Goal: Task Accomplishment & Management: Complete application form

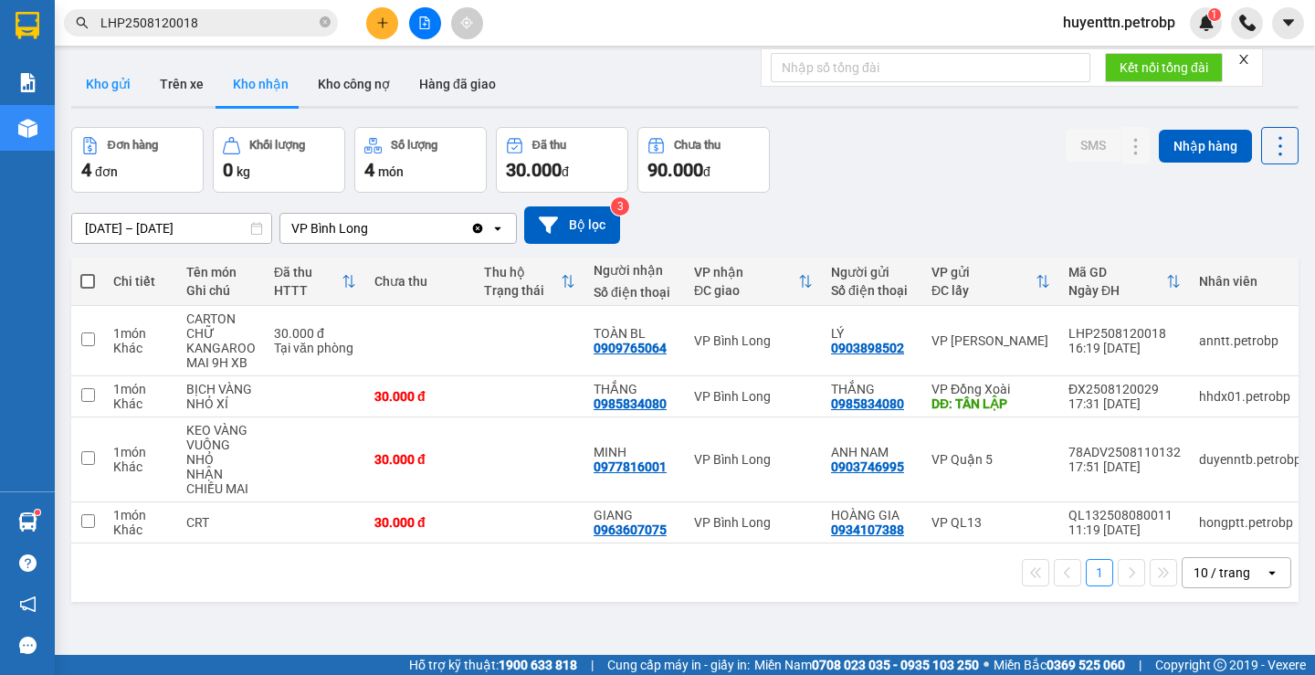
click at [112, 93] on button "Kho gửi" at bounding box center [108, 84] width 74 height 44
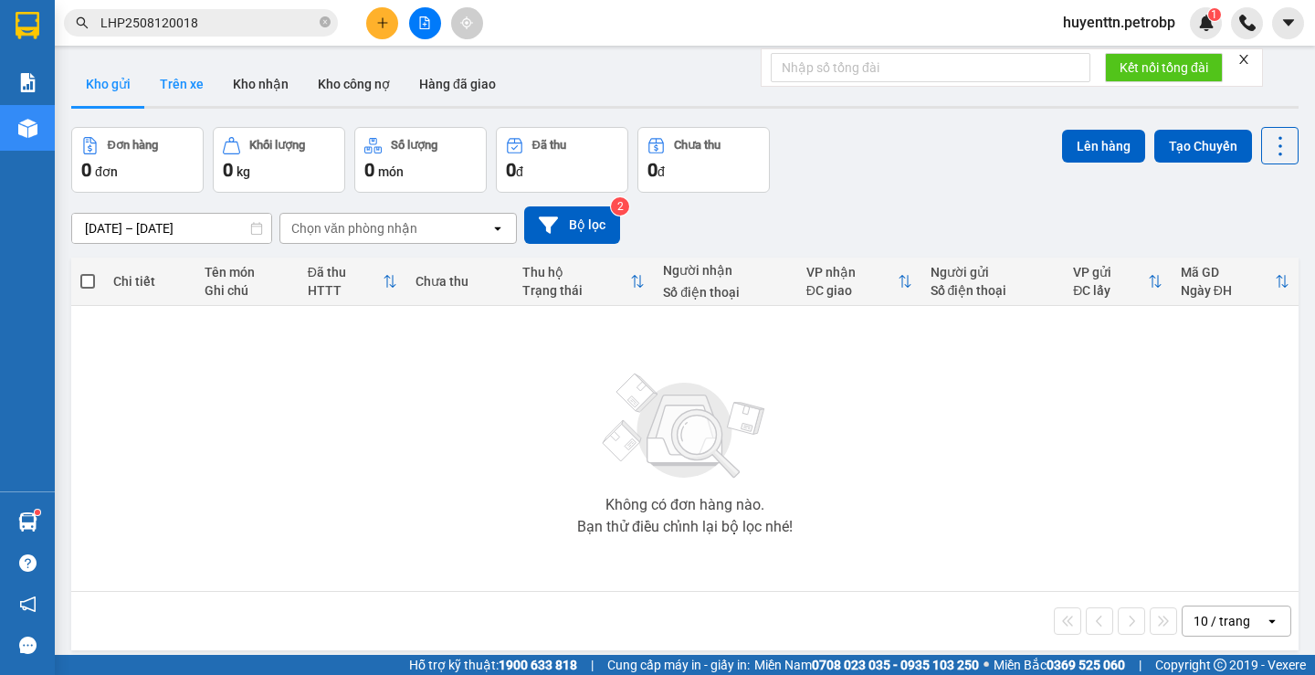
click at [164, 83] on button "Trên xe" at bounding box center [181, 84] width 73 height 44
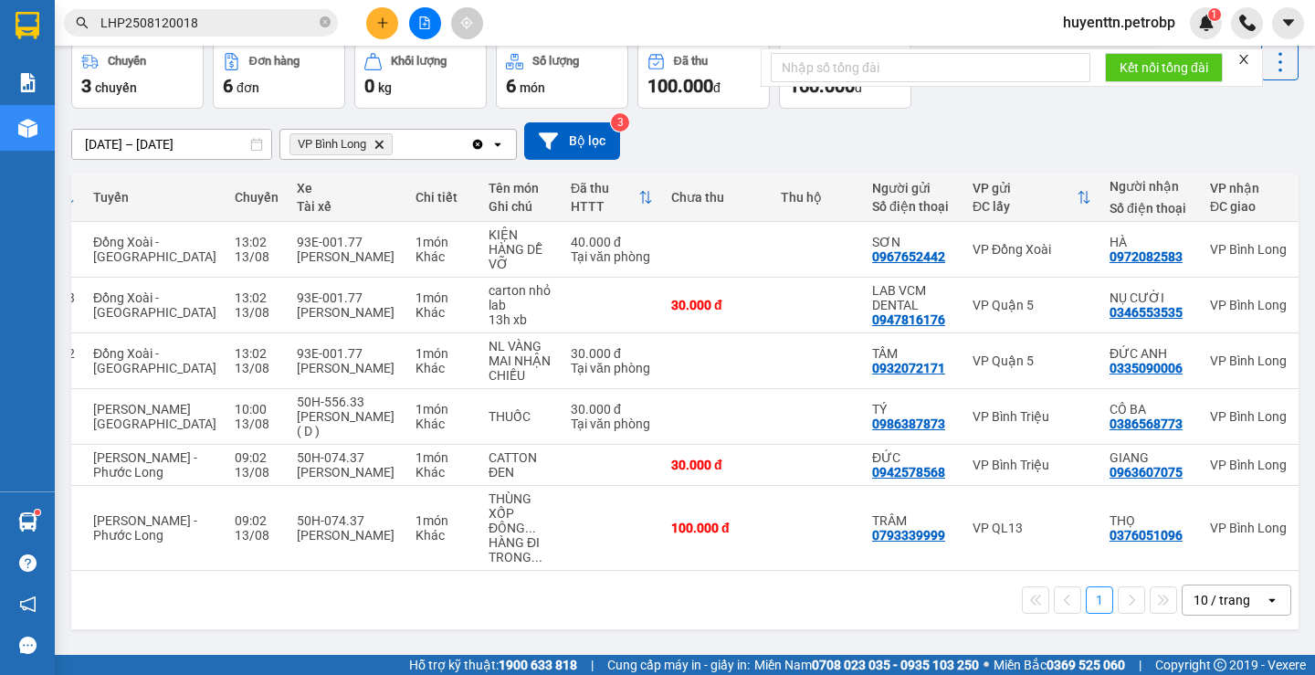
scroll to position [0, 169]
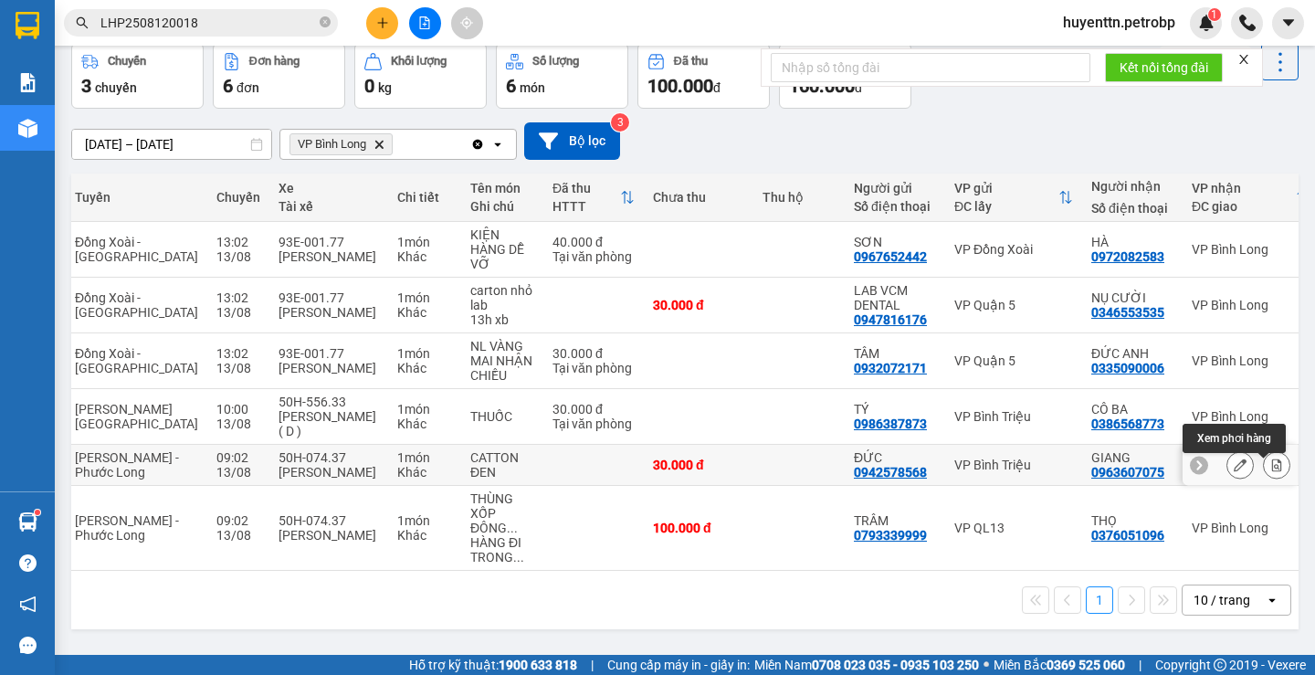
click at [1269, 465] on button at bounding box center [1276, 465] width 26 height 32
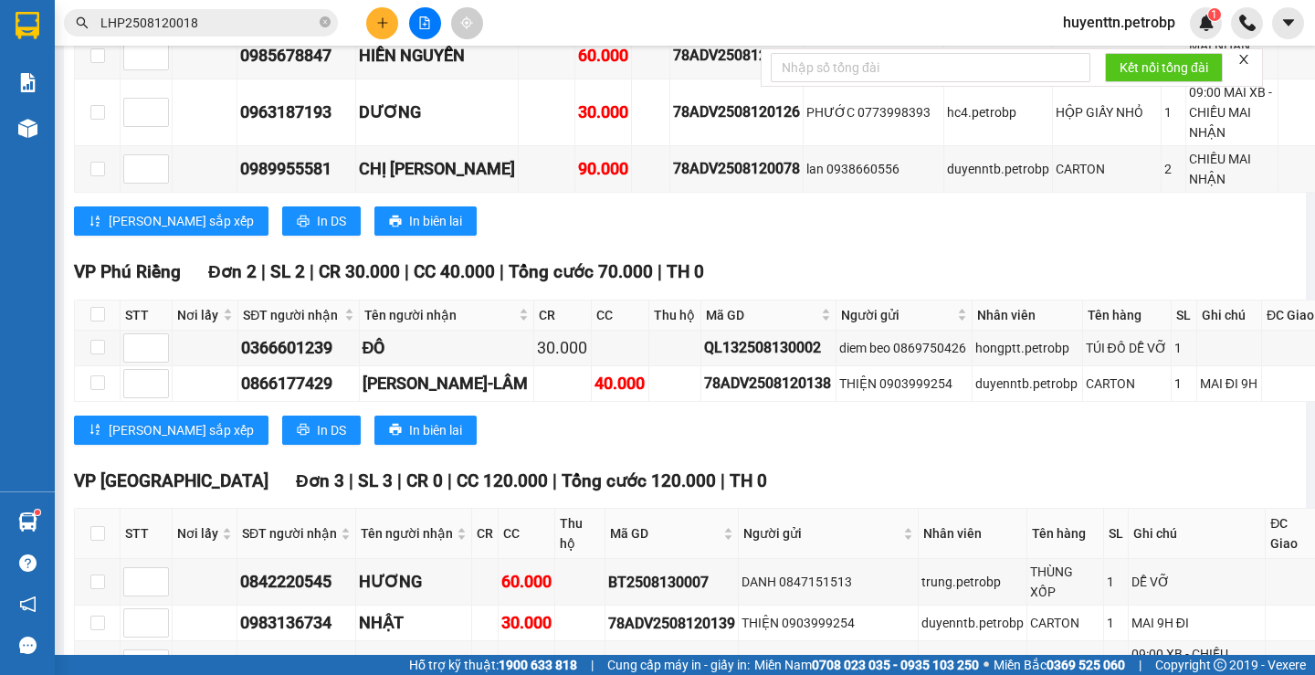
scroll to position [4943, 0]
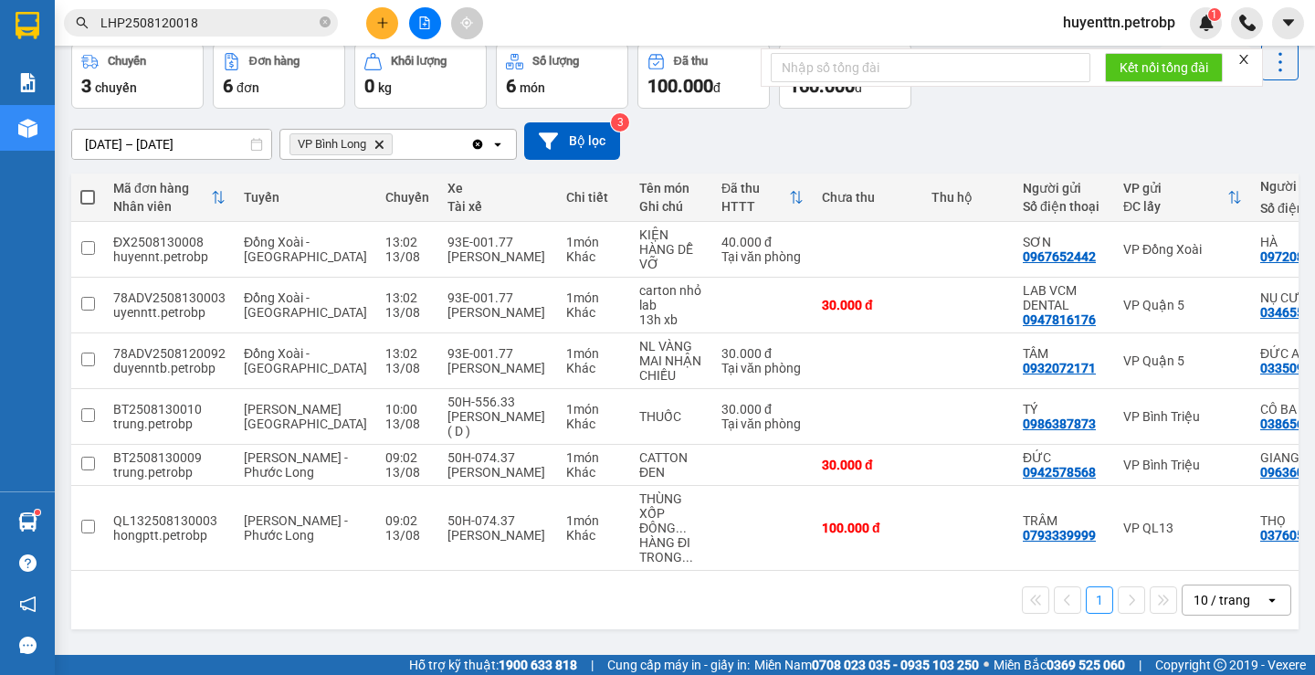
scroll to position [0, 215]
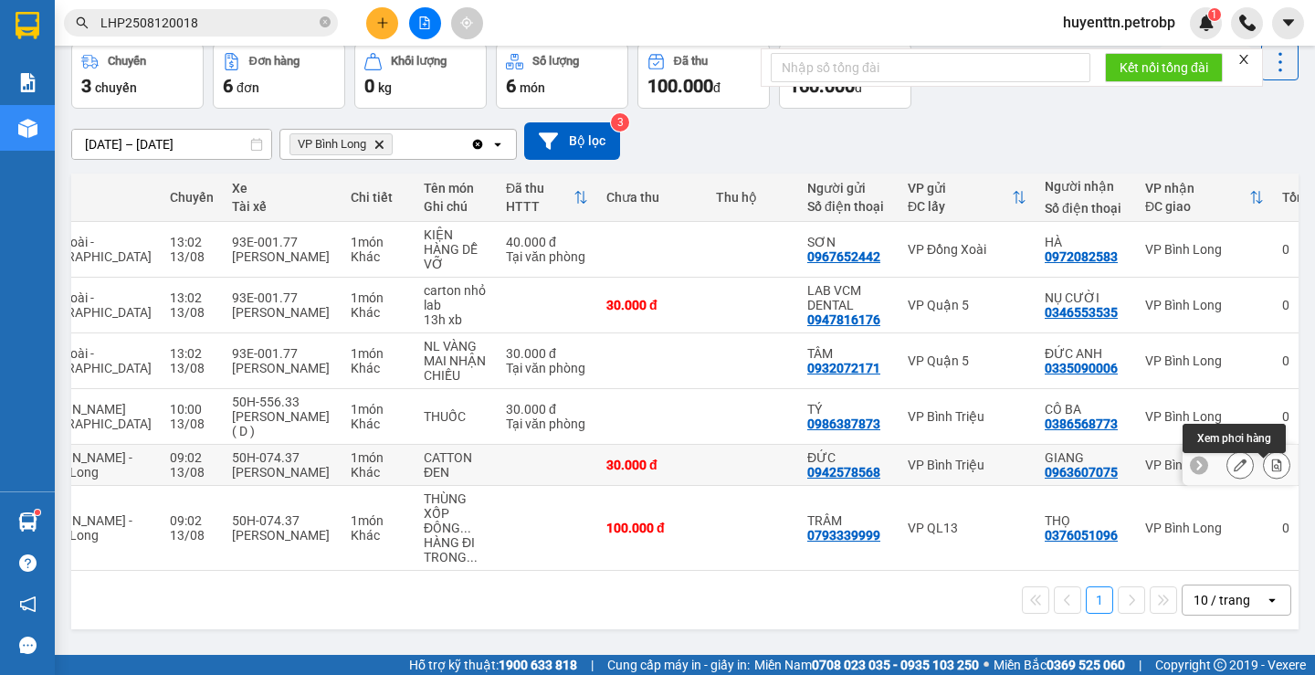
click at [1272, 463] on icon at bounding box center [1277, 464] width 10 height 13
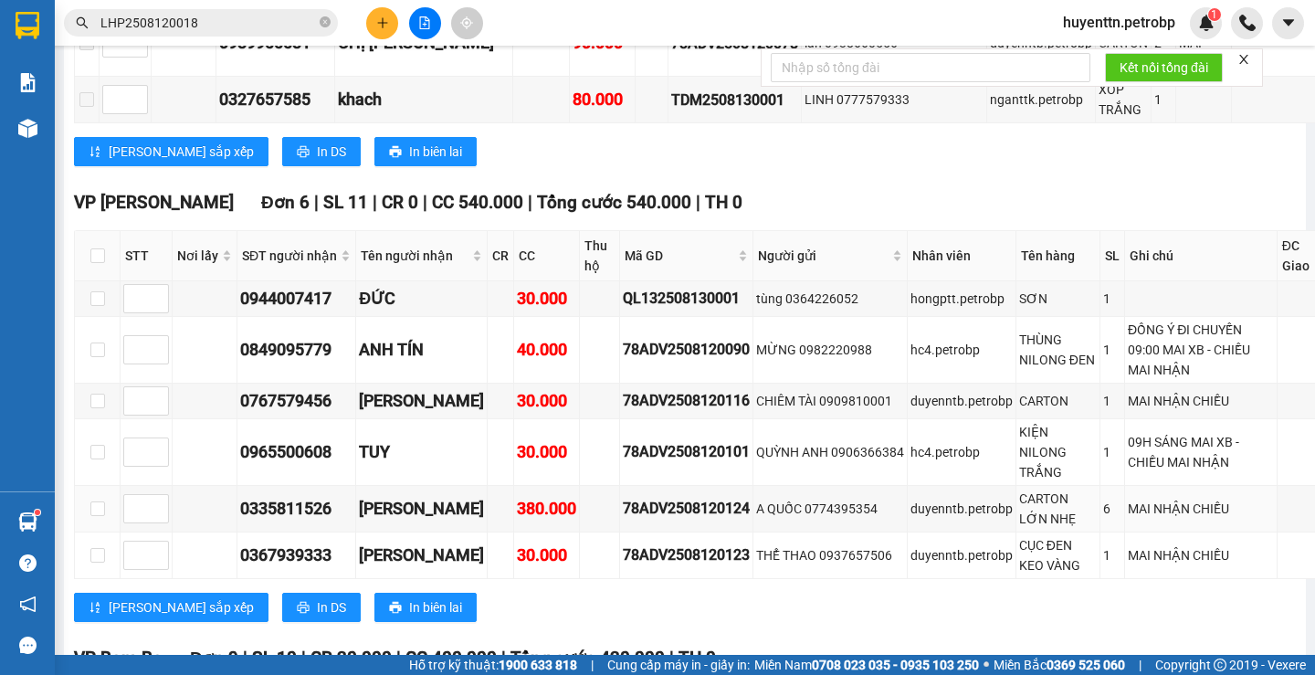
scroll to position [3839, 0]
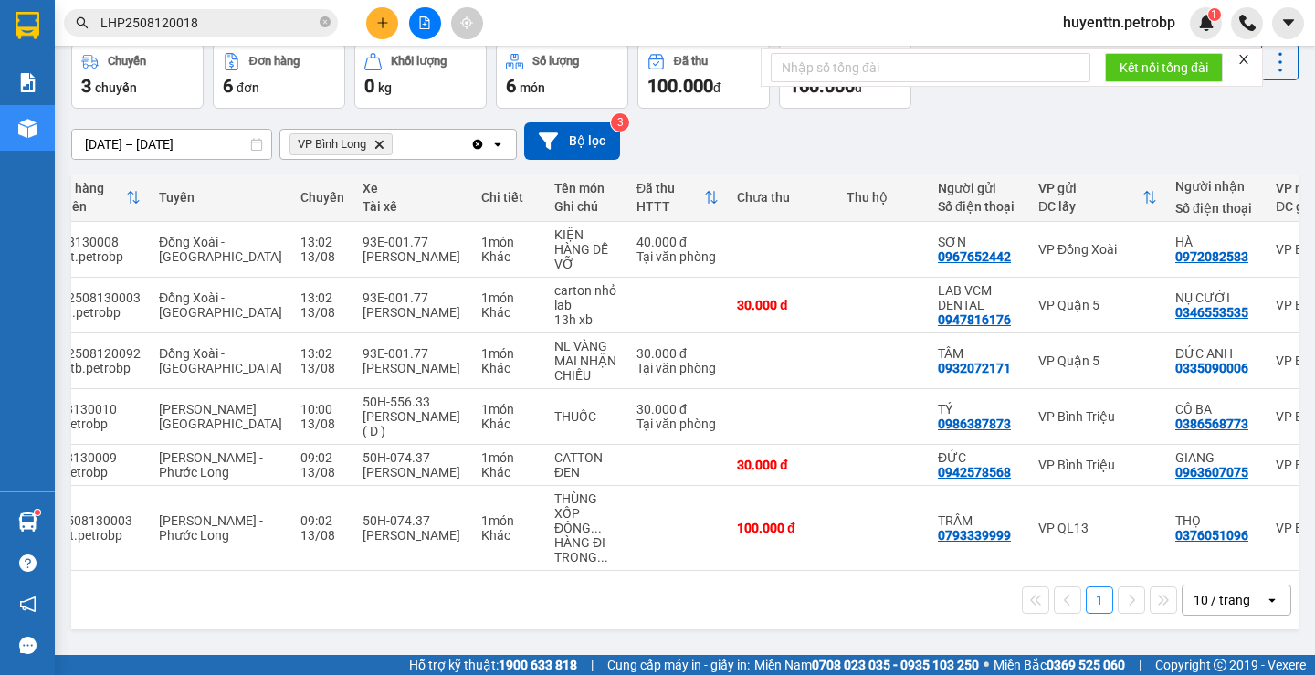
scroll to position [0, 109]
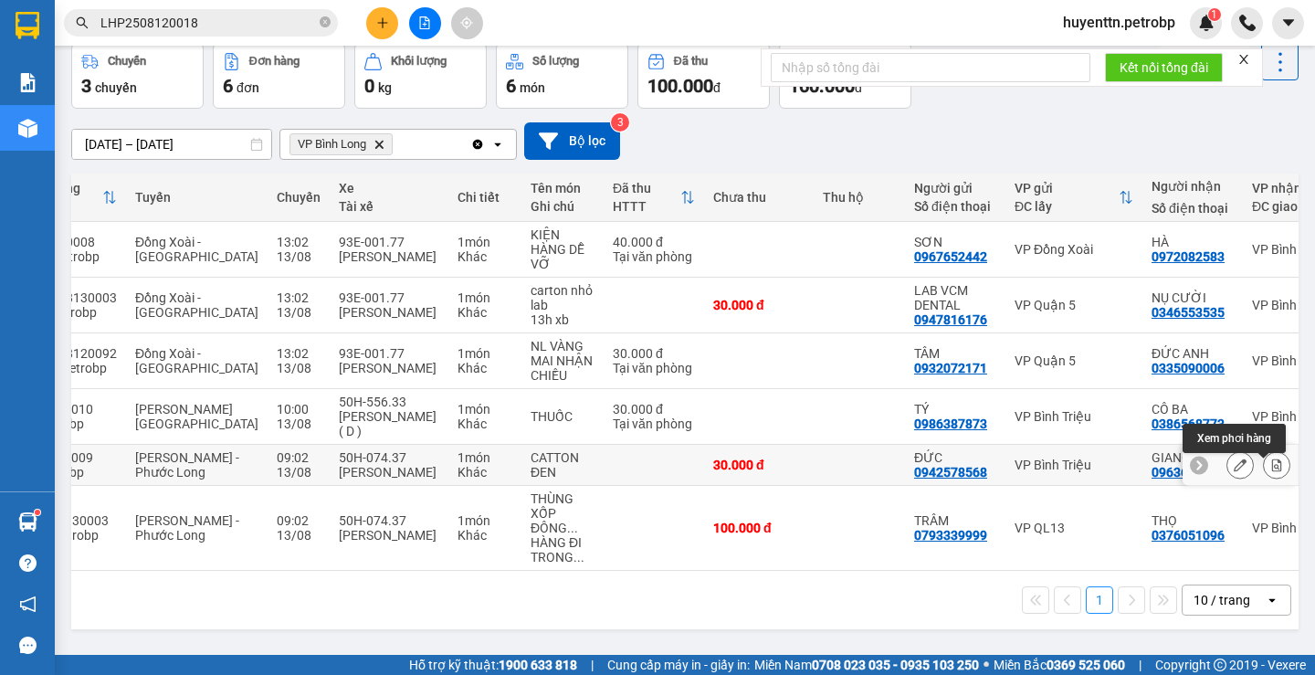
click at [1272, 463] on button at bounding box center [1276, 465] width 26 height 32
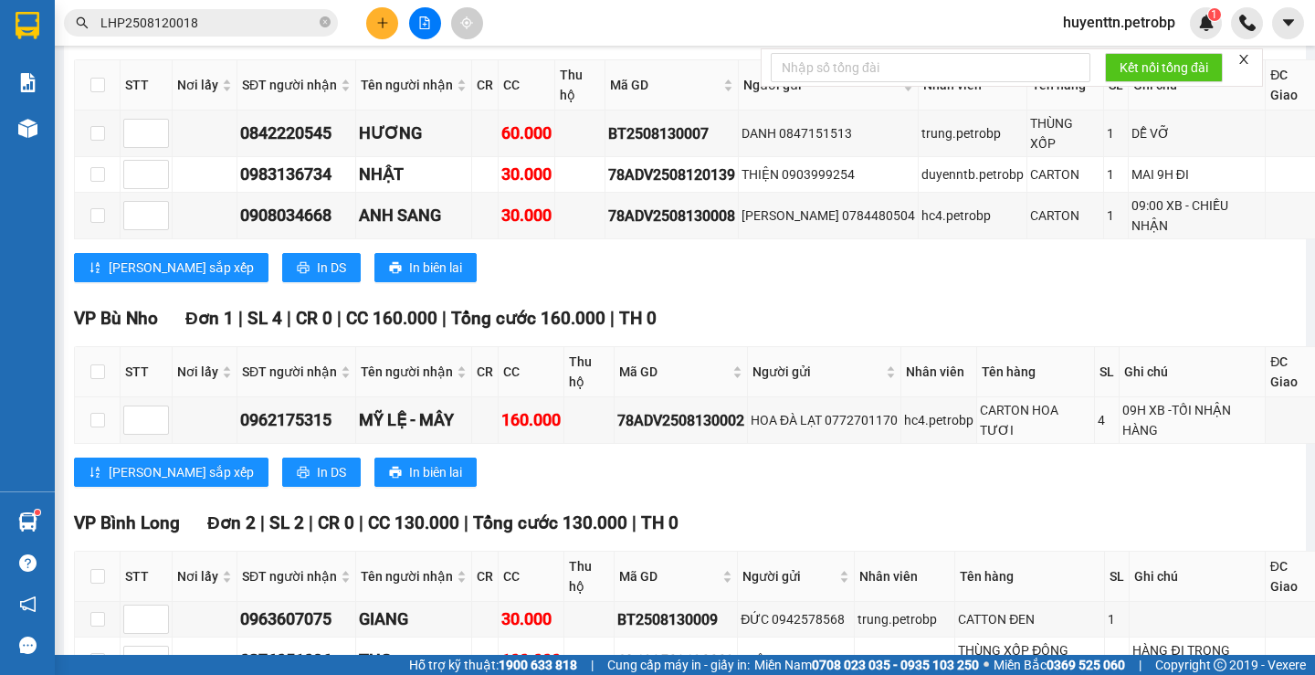
scroll to position [5117, 0]
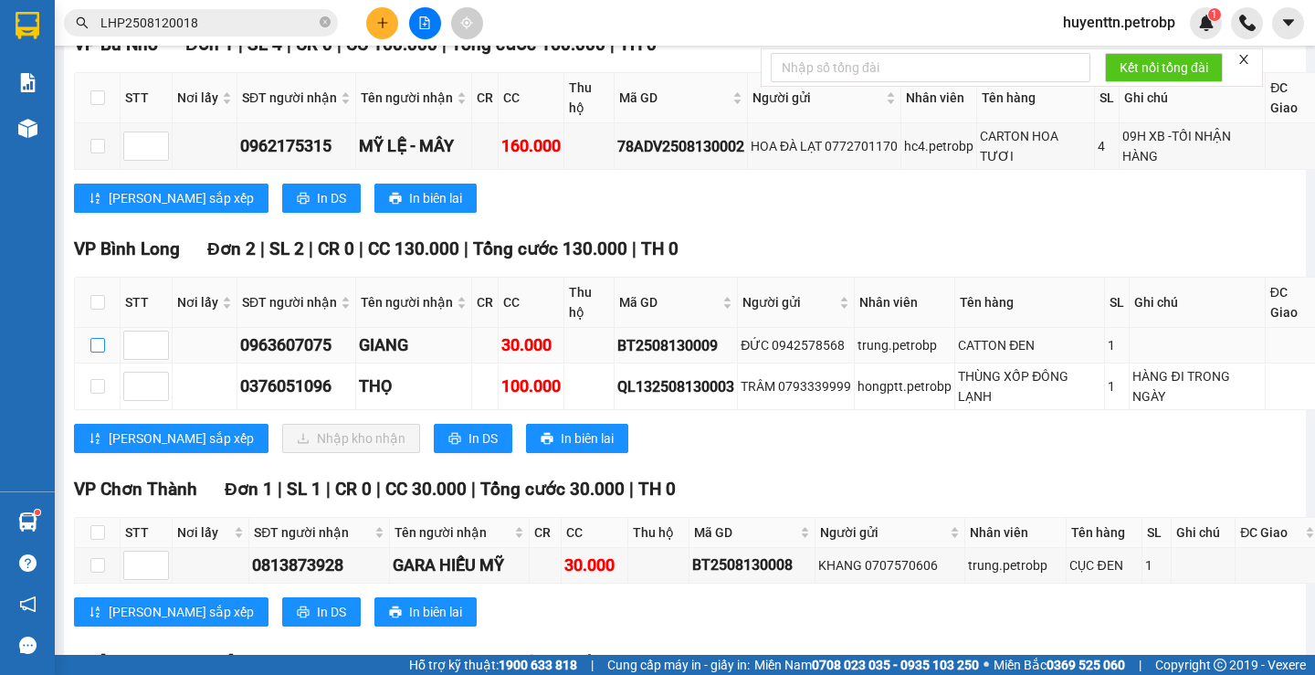
click at [99, 338] on input "checkbox" at bounding box center [97, 345] width 15 height 15
checkbox input "true"
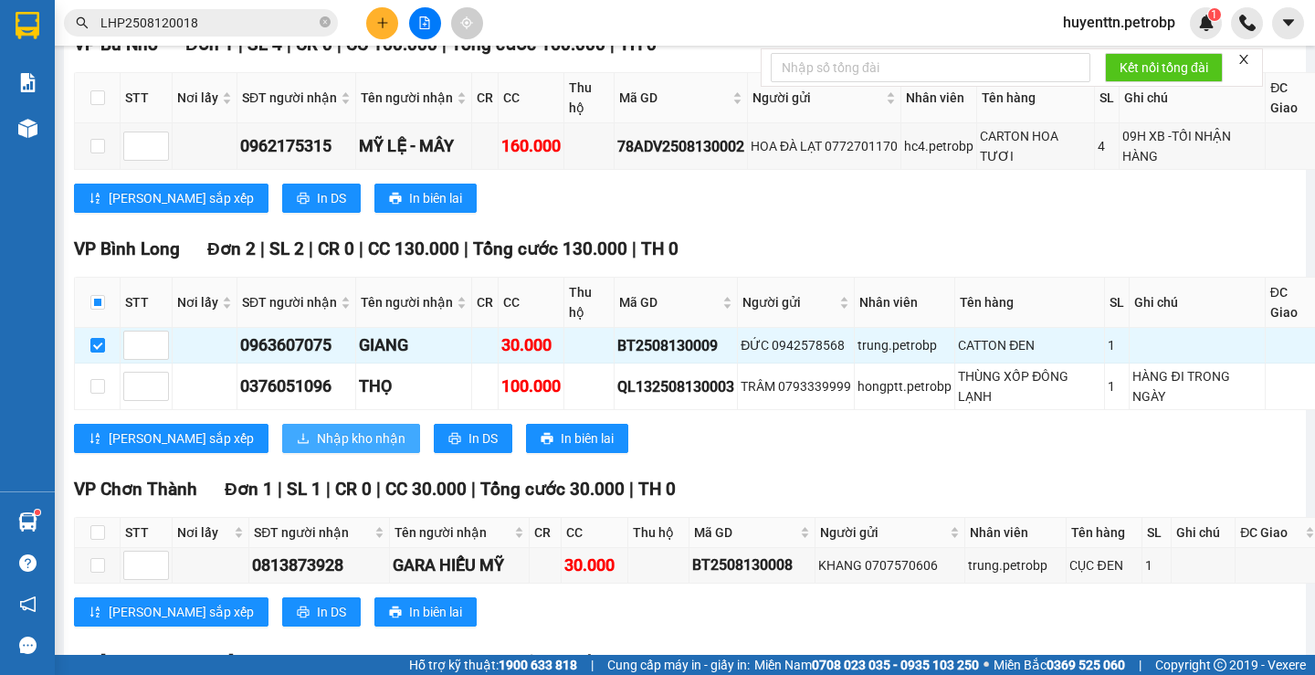
click at [317, 428] on span "Nhập kho nhận" at bounding box center [361, 438] width 89 height 20
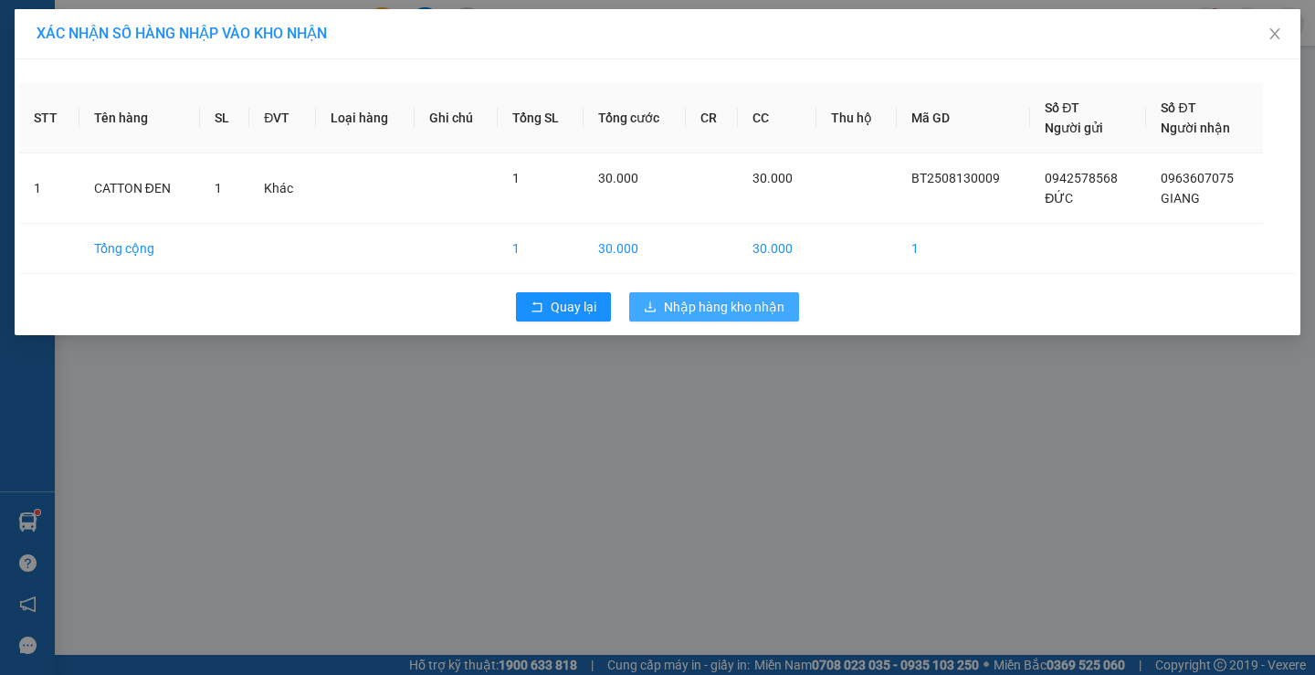
click at [723, 303] on span "Nhập hàng kho nhận" at bounding box center [724, 307] width 120 height 20
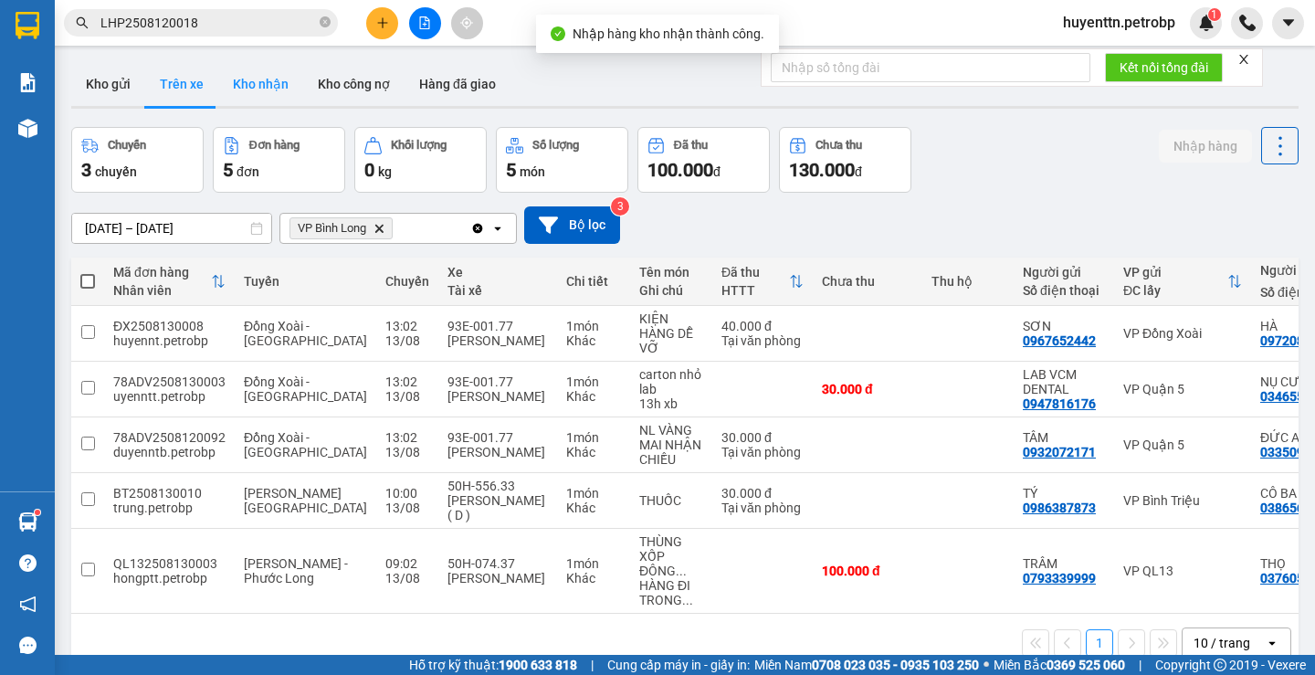
click at [288, 91] on button "Kho nhận" at bounding box center [260, 84] width 85 height 44
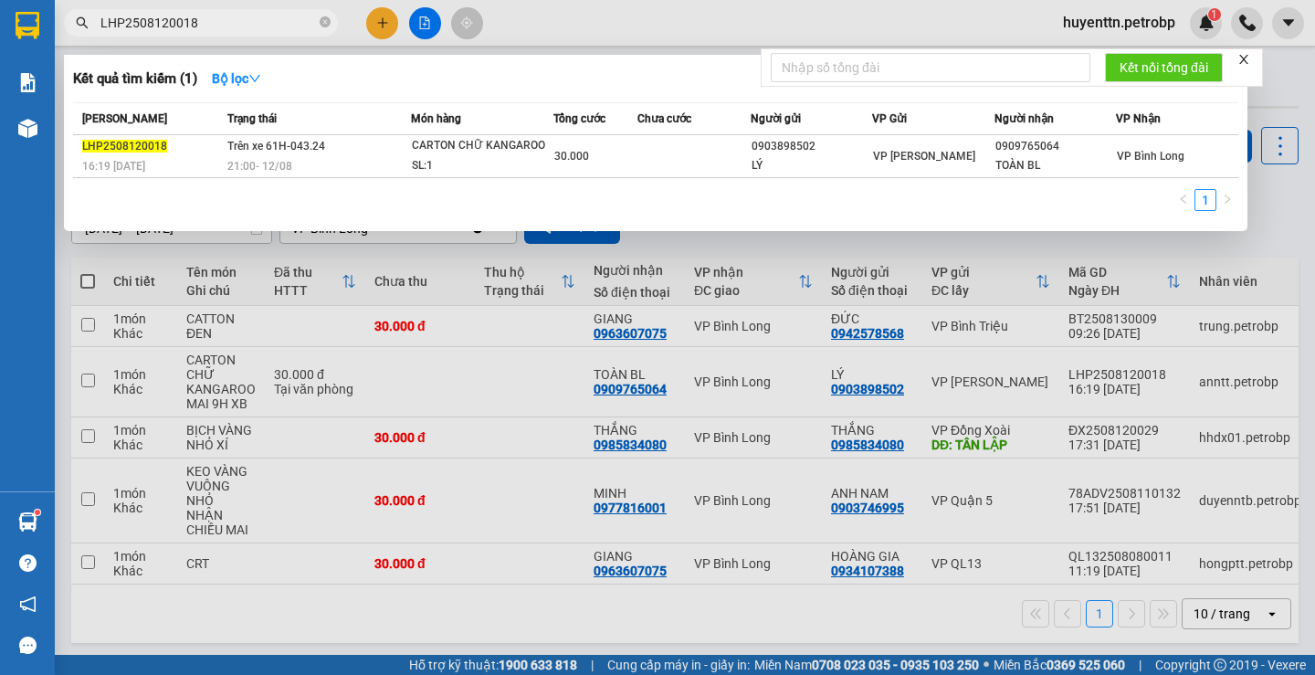
click at [220, 24] on input "LHP2508120018" at bounding box center [207, 23] width 215 height 20
type input "L"
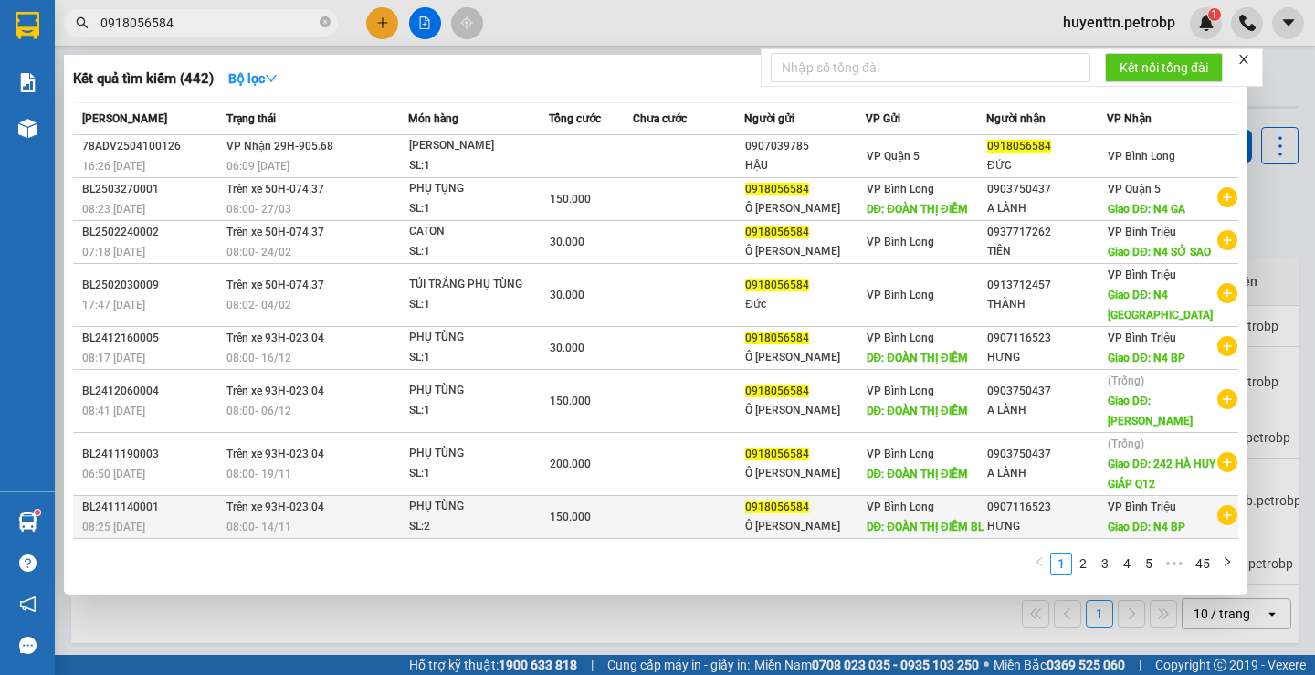
scroll to position [144, 0]
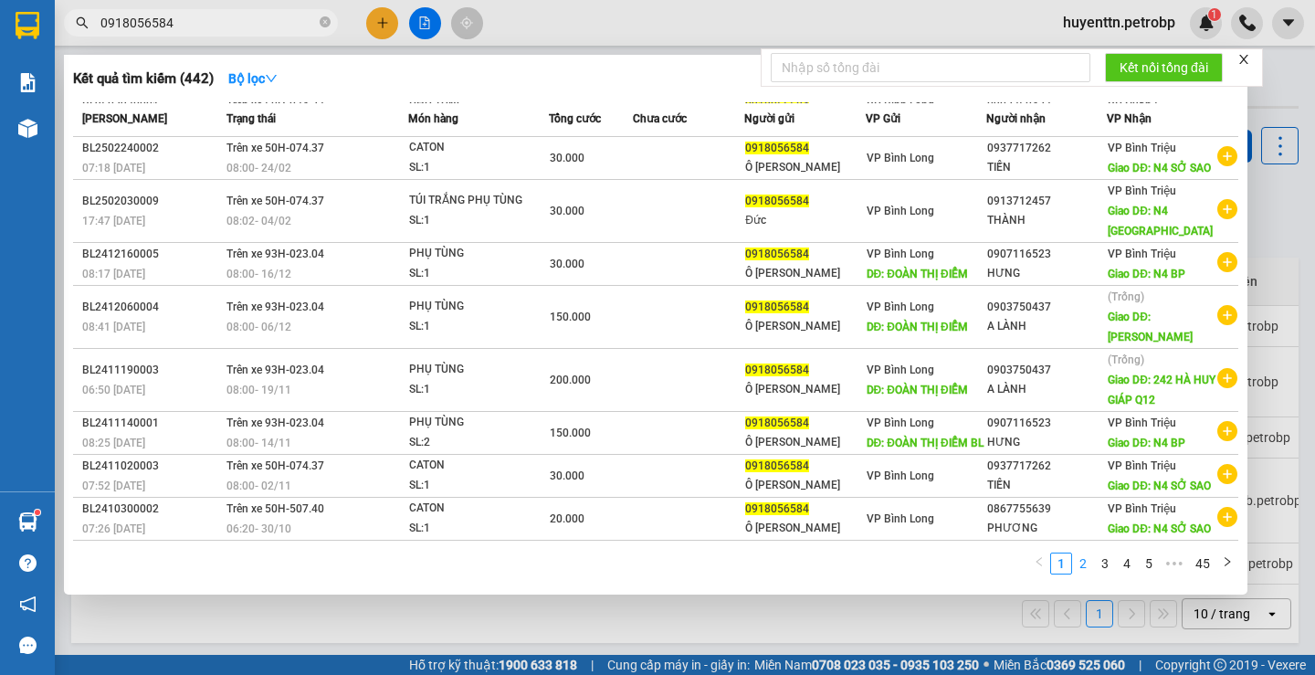
type input "0918056584"
click at [1083, 567] on link "2" at bounding box center [1083, 563] width 20 height 20
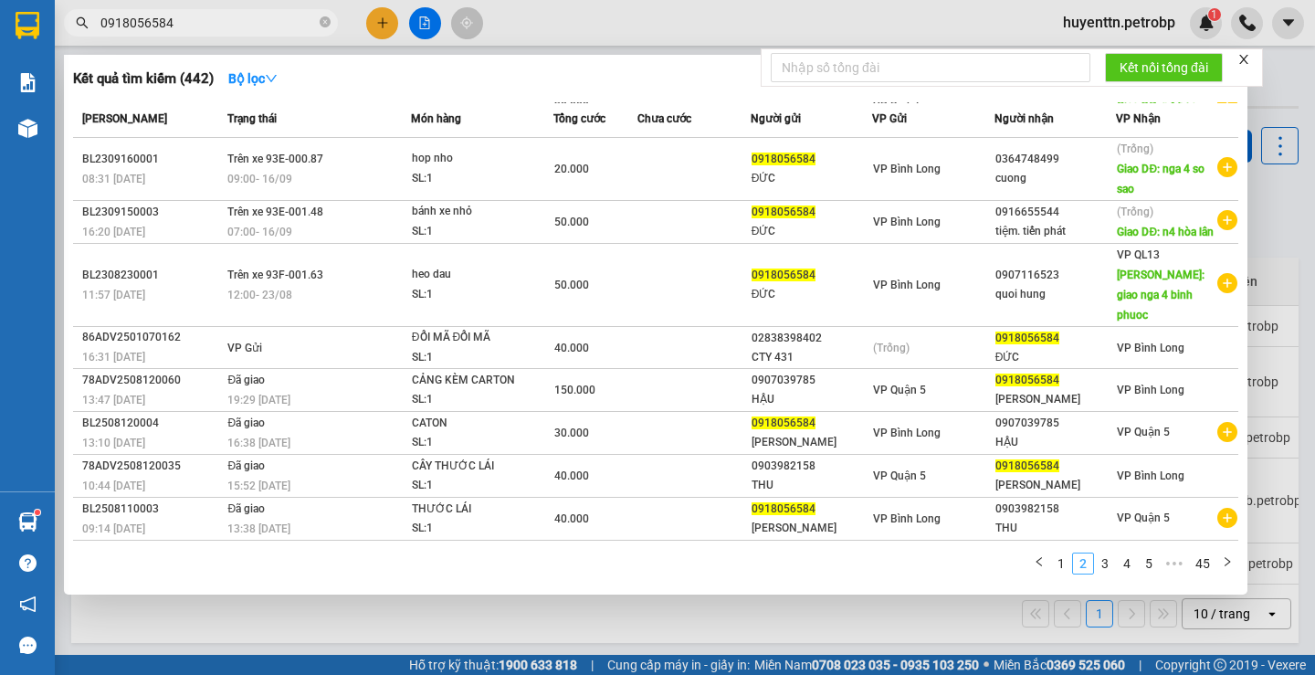
scroll to position [143, 0]
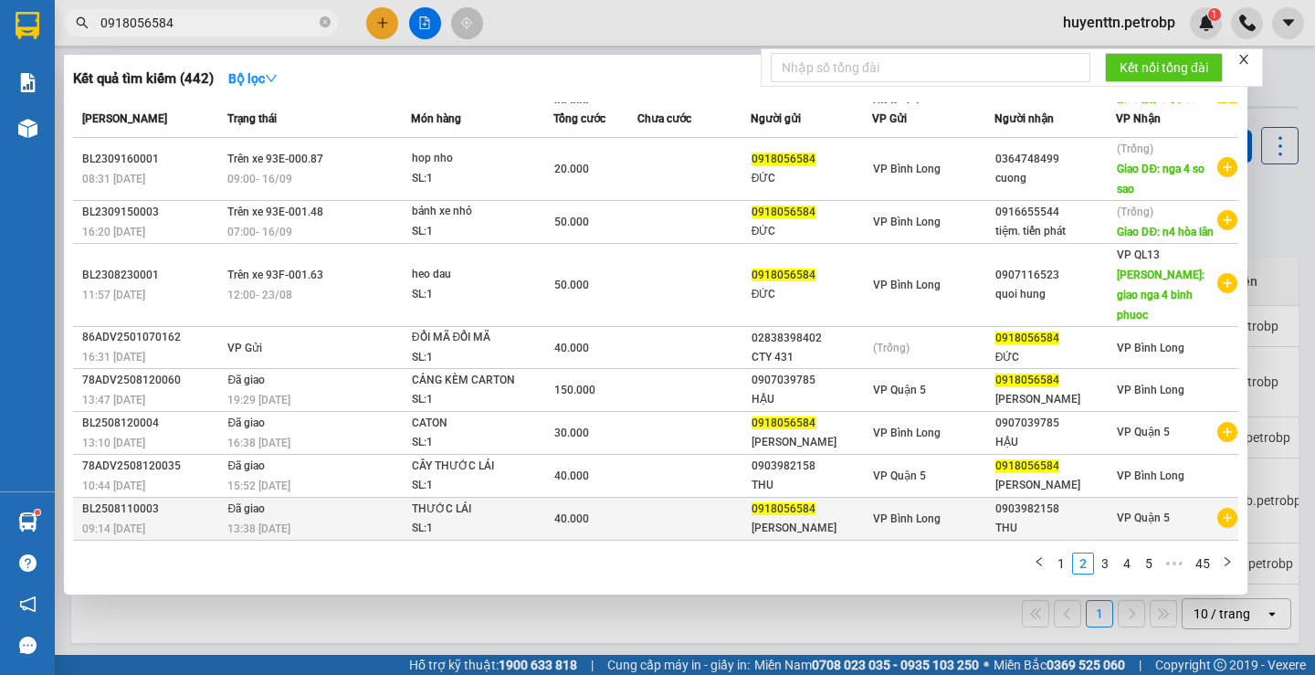
click at [1218, 520] on icon "plus-circle" at bounding box center [1227, 518] width 20 height 20
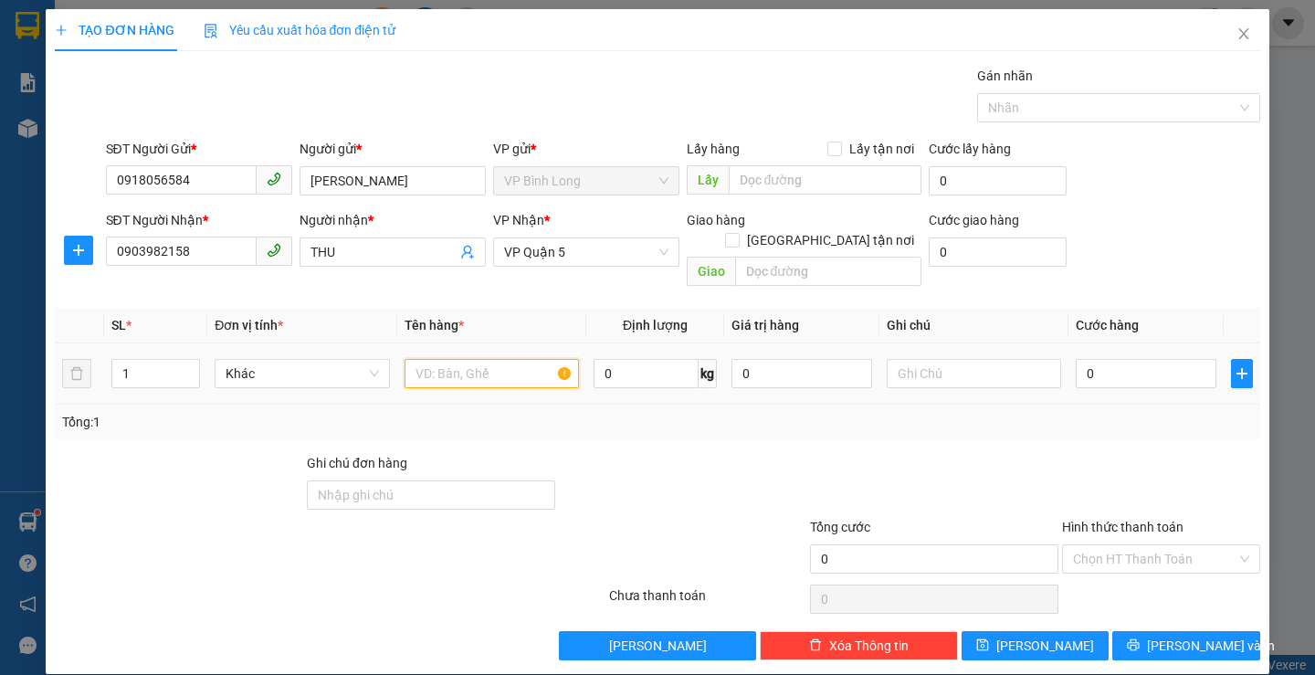
click at [455, 359] on input "text" at bounding box center [491, 373] width 174 height 29
type input "B"
type input "TÚI TRẮNG PHỤ TÙNG"
click at [1117, 366] on input "0" at bounding box center [1145, 373] width 141 height 29
type input "4"
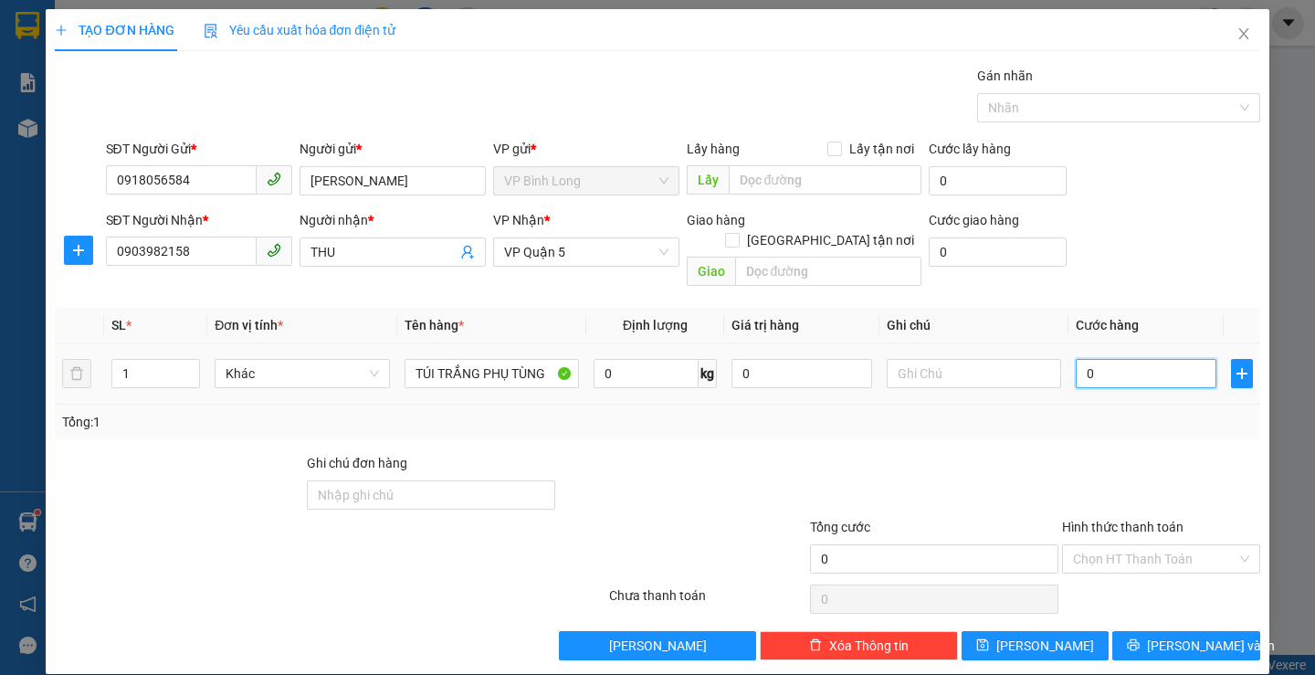
type input "4"
type input "40"
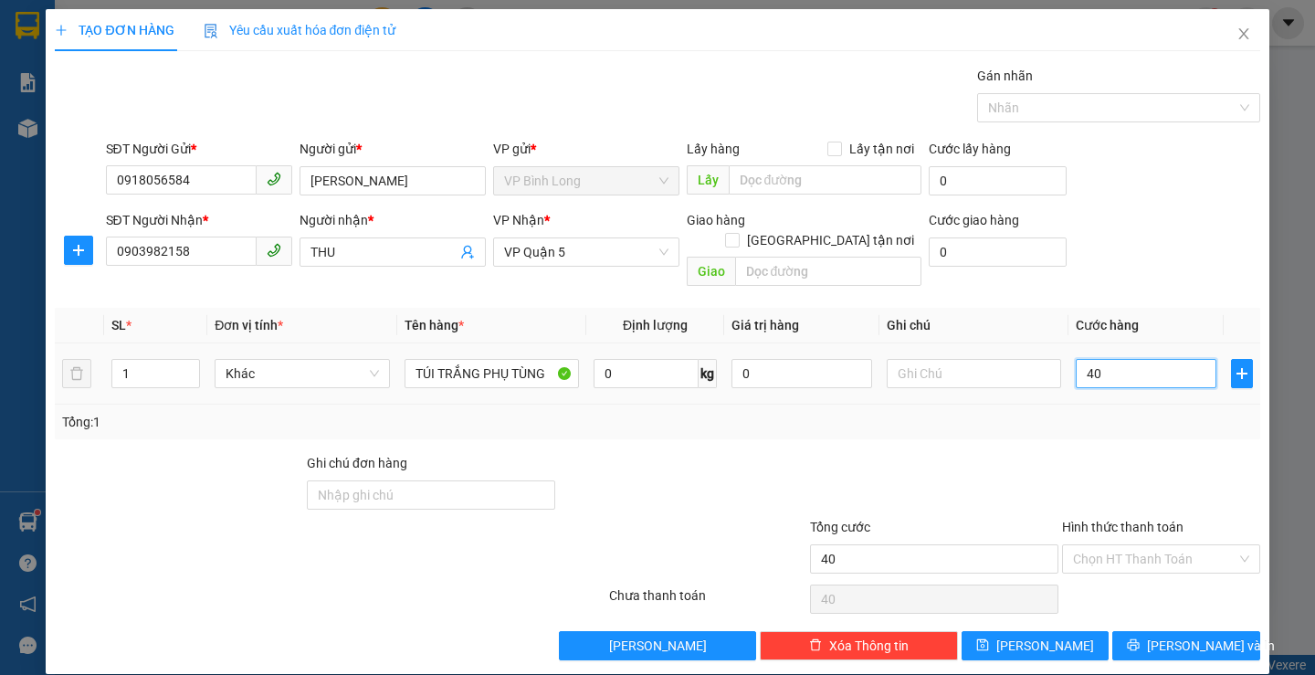
type input "400"
type input "4.000"
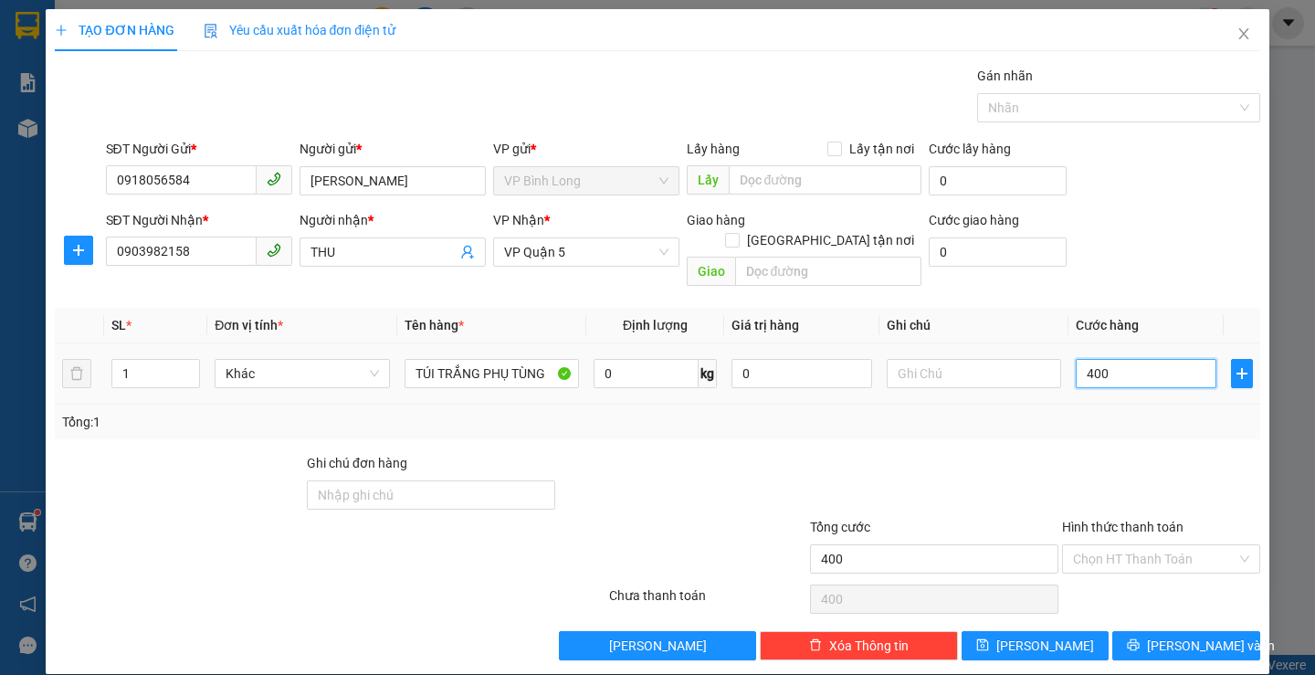
type input "4.000"
type input "40.000"
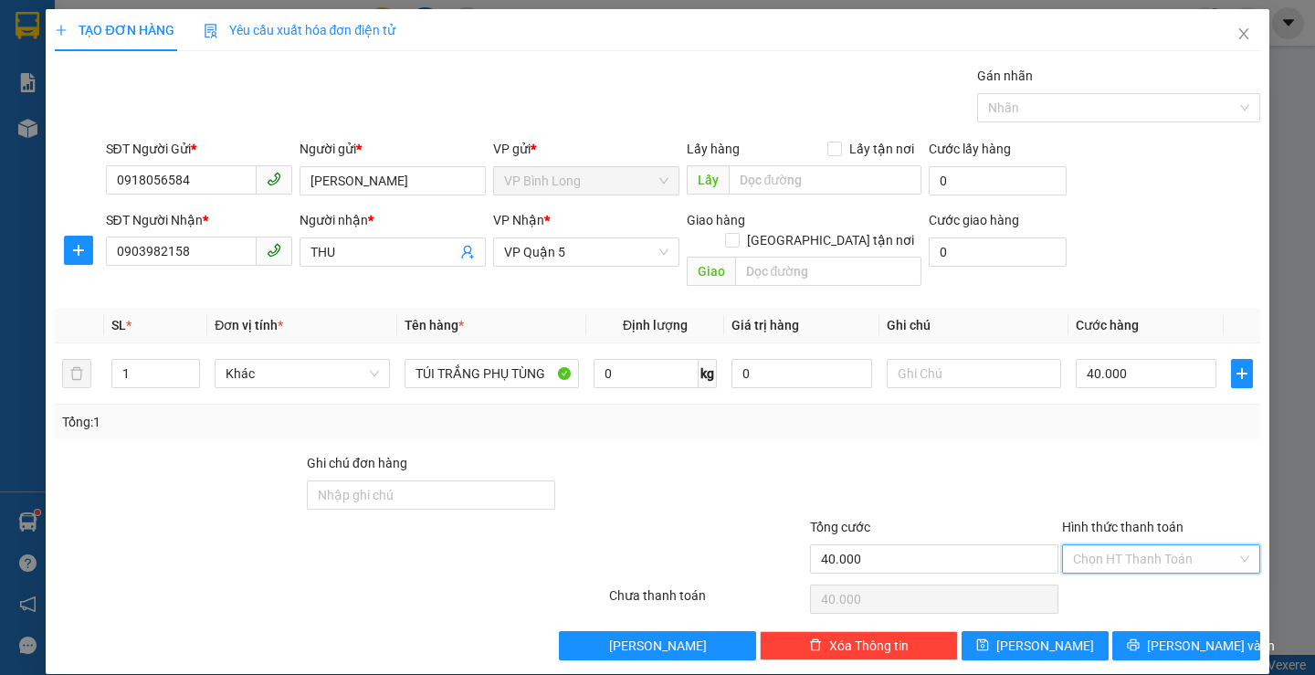
click at [1171, 545] on input "Hình thức thanh toán" at bounding box center [1154, 558] width 163 height 27
click at [1120, 414] on div "Tại văn phòng" at bounding box center [1149, 414] width 173 height 20
type input "0"
click at [1168, 635] on span "[PERSON_NAME] và In" at bounding box center [1211, 645] width 128 height 20
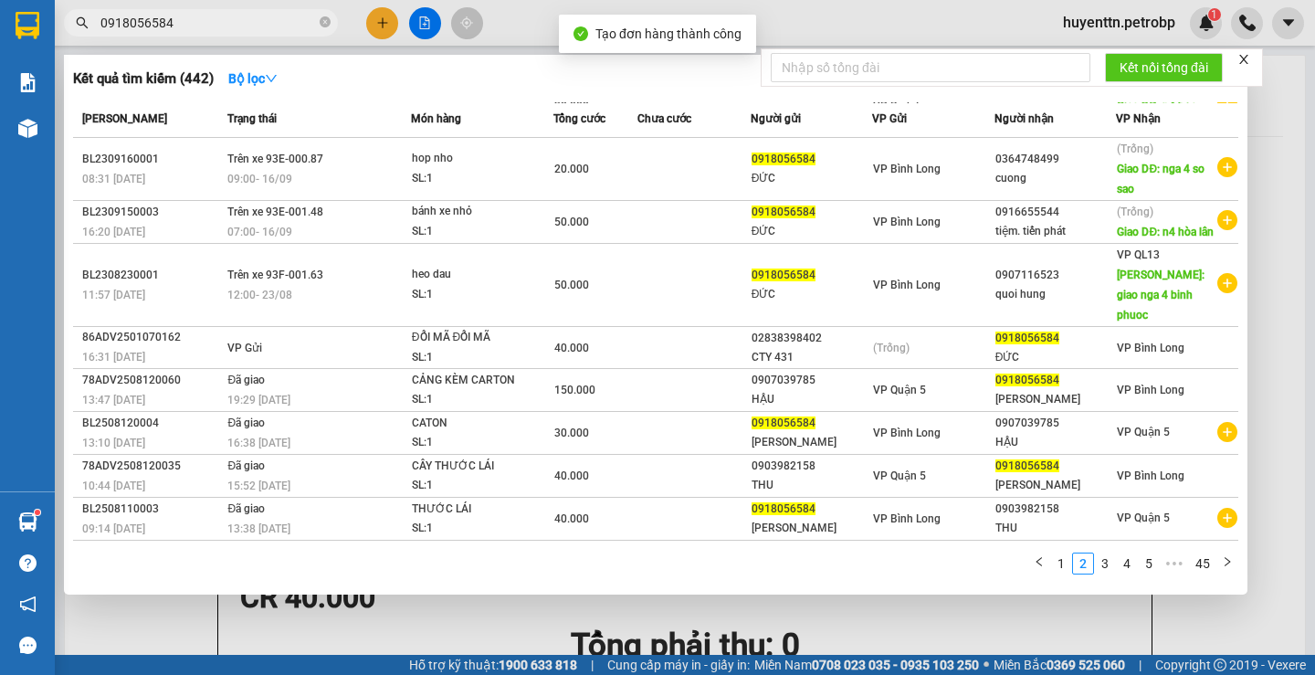
click at [879, 25] on div at bounding box center [657, 337] width 1315 height 675
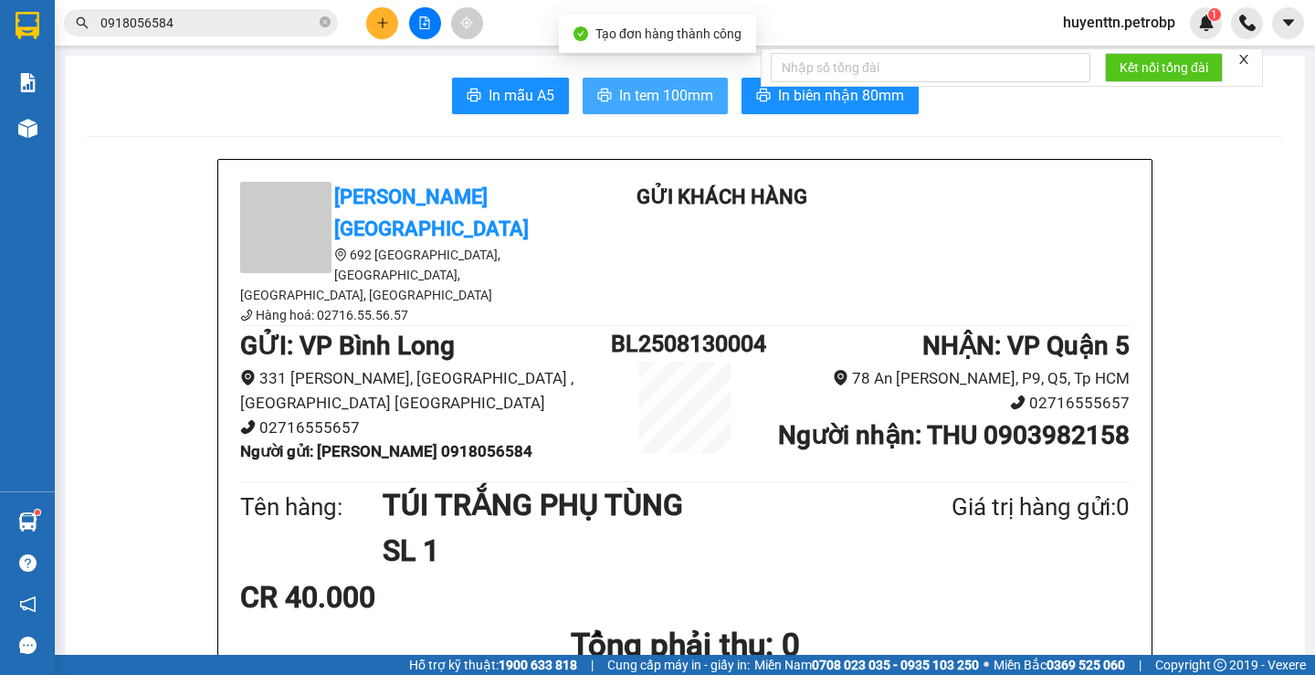
click at [683, 87] on span "In tem 100mm" at bounding box center [666, 95] width 94 height 23
